Goal: Use online tool/utility: Utilize a website feature to perform a specific function

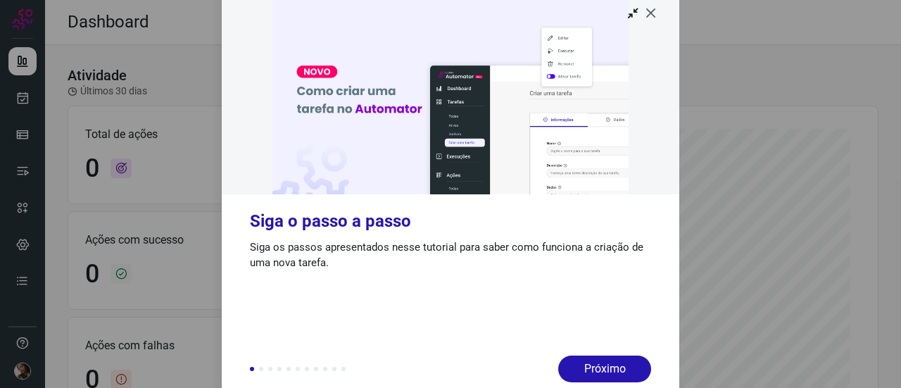
click at [656, 14] on icon at bounding box center [651, 13] width 14 height 14
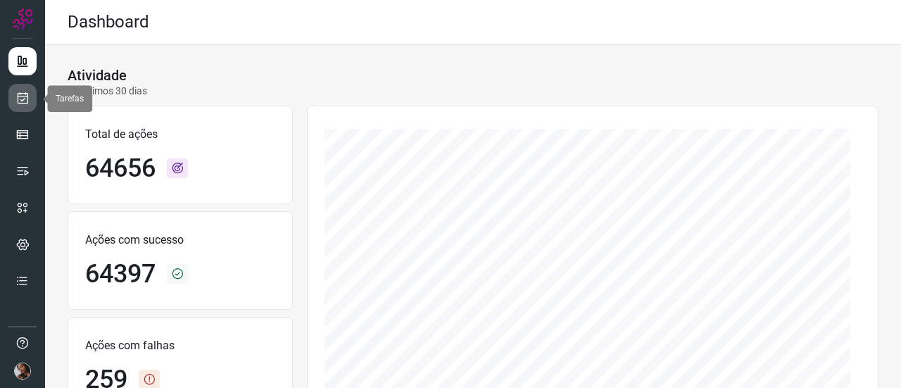
click at [20, 103] on icon at bounding box center [22, 98] width 15 height 14
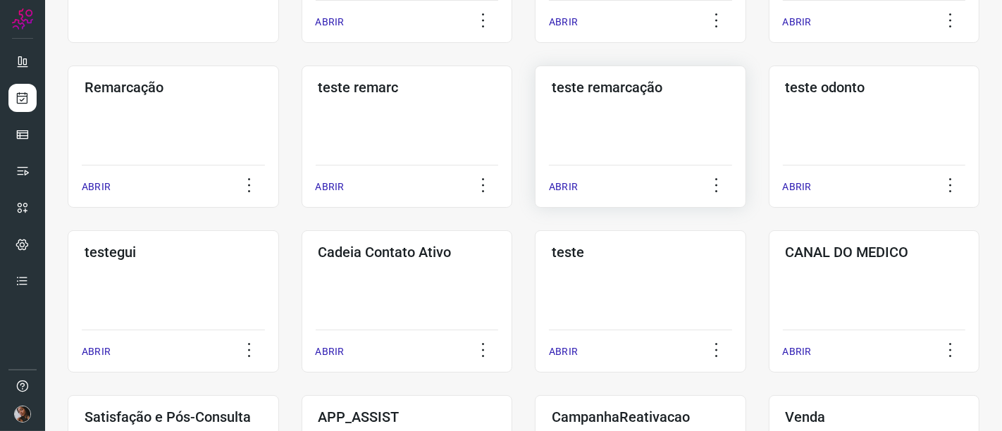
scroll to position [211, 0]
click at [820, 258] on h3 "CANAL DO MEDICO" at bounding box center [873, 252] width 177 height 17
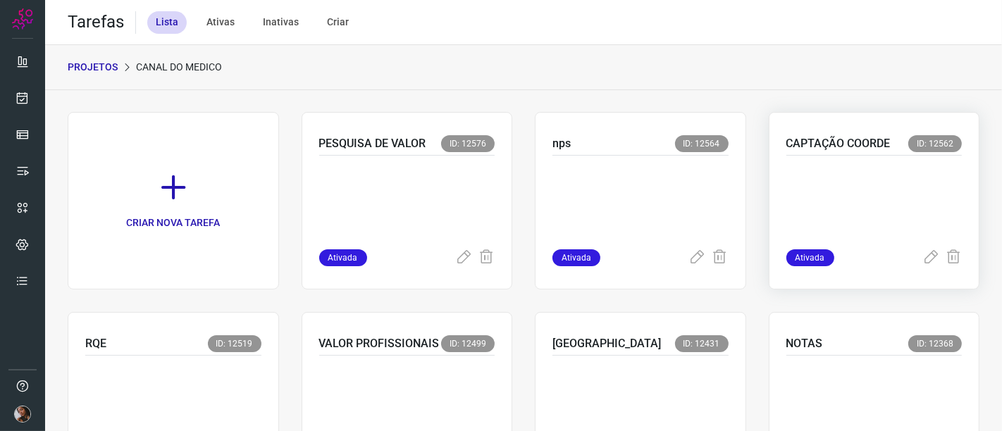
click at [861, 149] on p "CAPTAÇÃO COORDE" at bounding box center [838, 143] width 104 height 17
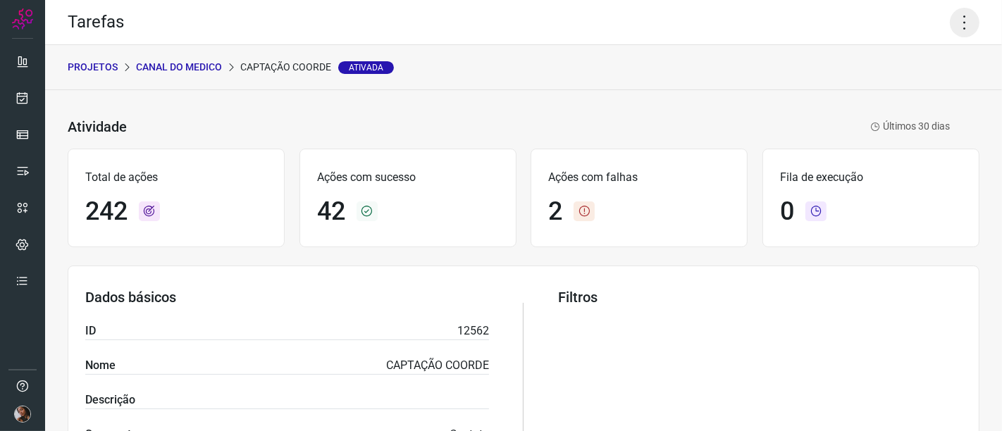
click at [901, 23] on icon at bounding box center [964, 23] width 30 height 30
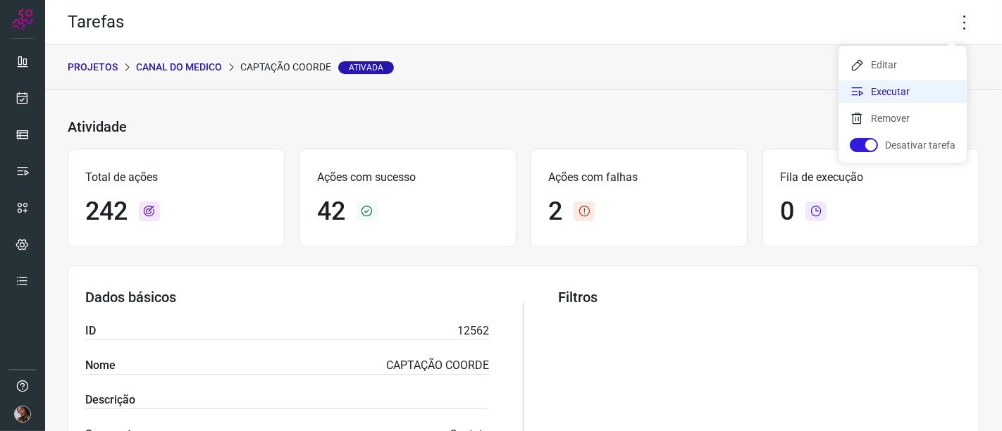
click at [901, 85] on li "Executar" at bounding box center [902, 91] width 128 height 23
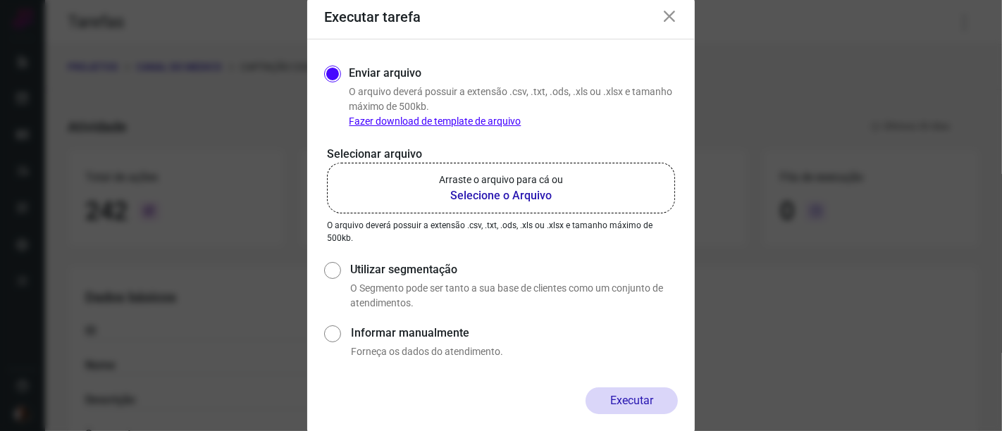
click at [494, 188] on b "Selecione o Arquivo" at bounding box center [501, 195] width 124 height 17
click at [0, 0] on input "Arraste o arquivo para cá ou Selecione o Arquivo" at bounding box center [0, 0] width 0 height 0
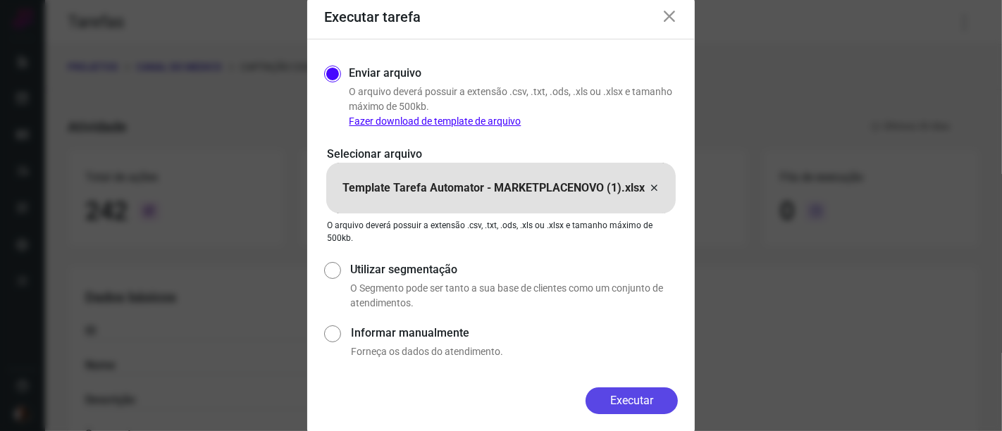
click at [634, 387] on button "Executar" at bounding box center [631, 400] width 92 height 27
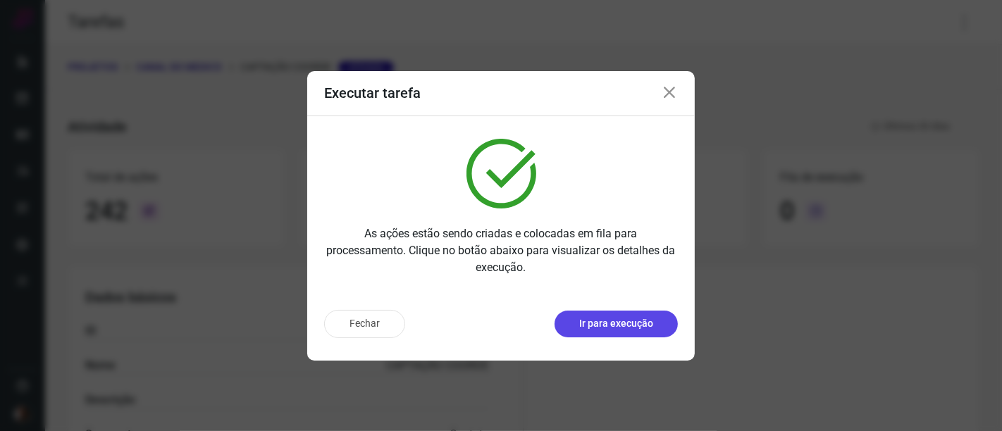
click at [585, 330] on p "Ir para execução" at bounding box center [616, 323] width 74 height 15
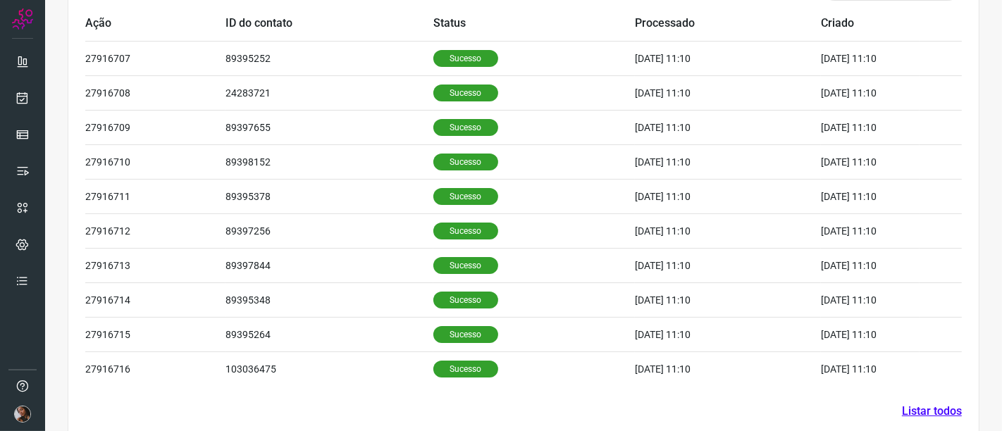
scroll to position [530, 0]
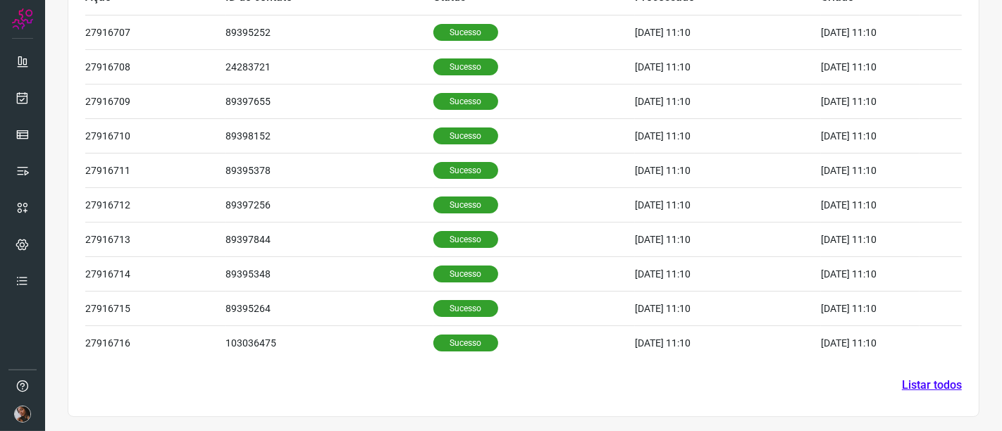
click at [901, 382] on link "Listar todos" at bounding box center [931, 385] width 60 height 17
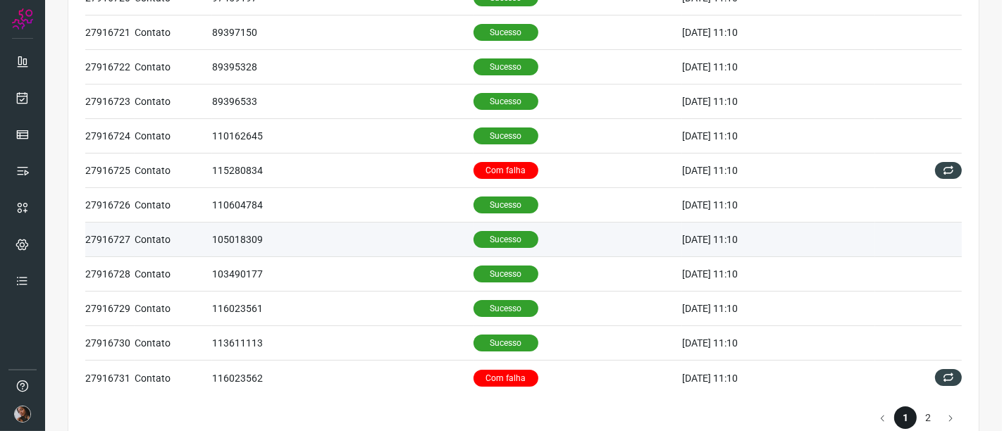
scroll to position [625, 0]
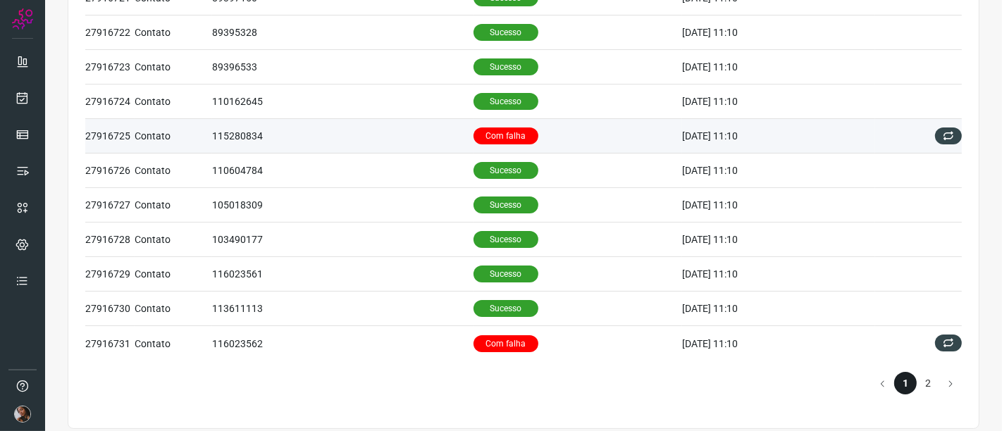
click at [261, 135] on td "115280834" at bounding box center [342, 136] width 261 height 35
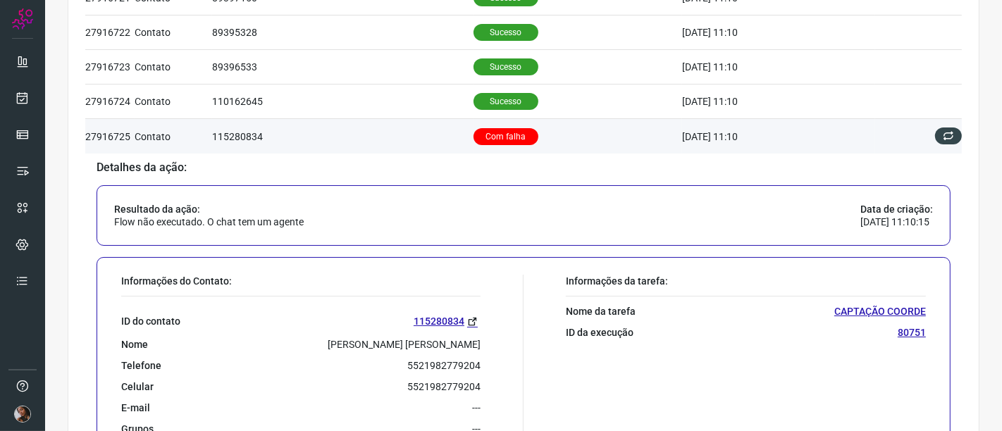
click at [250, 136] on td "115280834" at bounding box center [342, 136] width 261 height 35
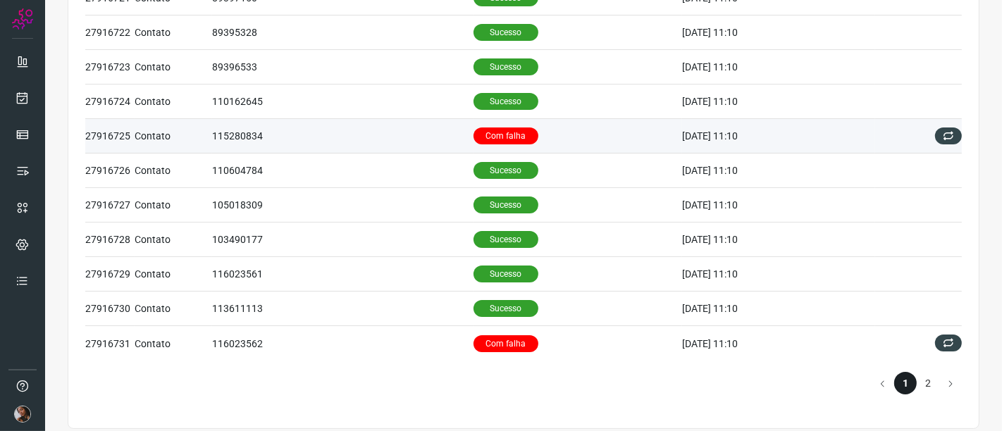
scroll to position [642, 0]
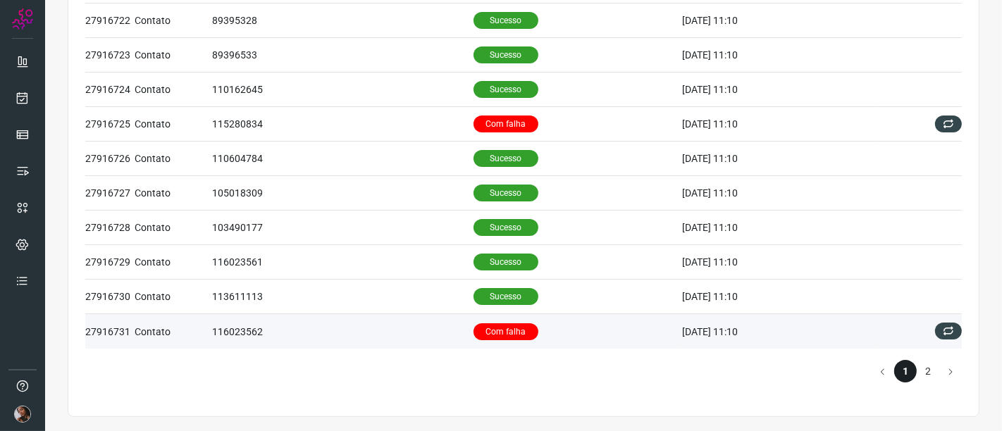
click at [160, 326] on td "Contato" at bounding box center [173, 331] width 77 height 35
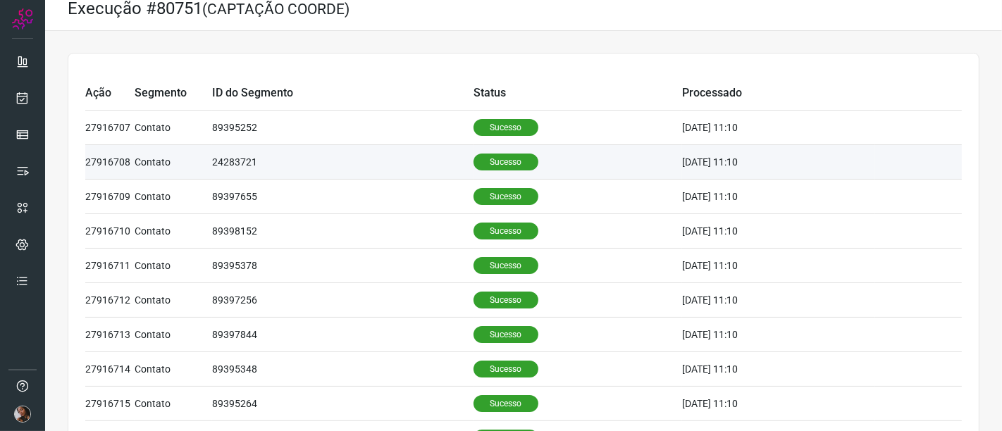
scroll to position [0, 0]
